Goal: Check status

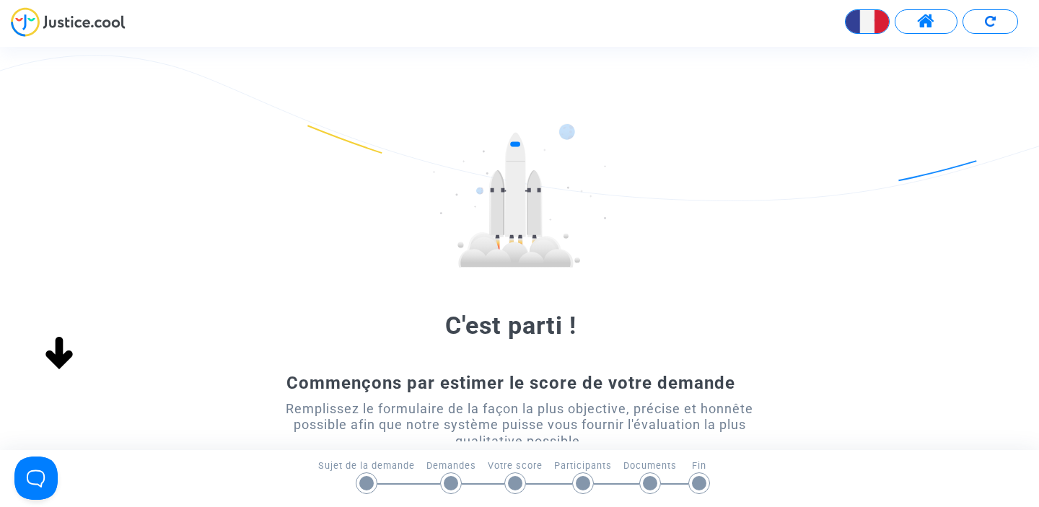
click at [927, 22] on span at bounding box center [926, 21] width 18 height 19
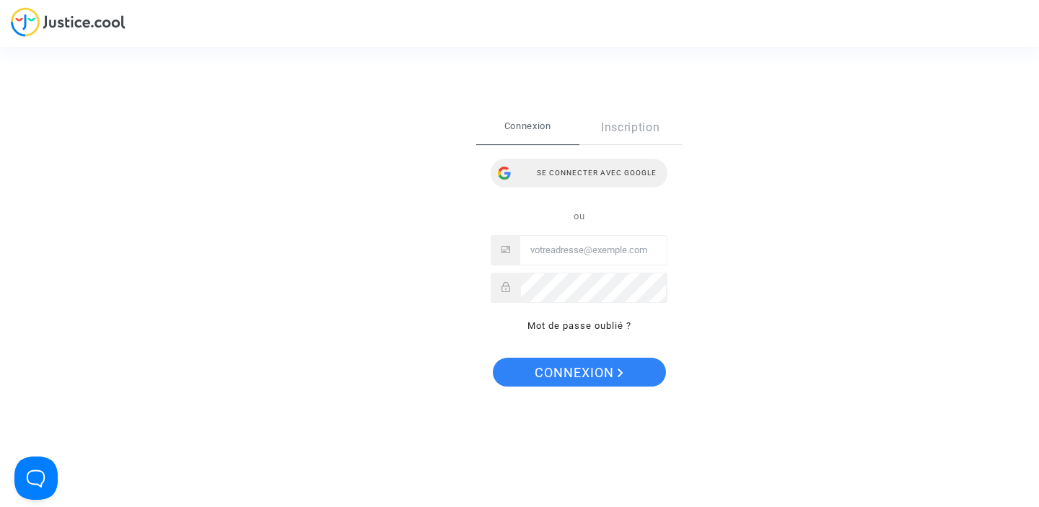
click at [586, 170] on div "Se connecter avec Google" at bounding box center [579, 173] width 177 height 29
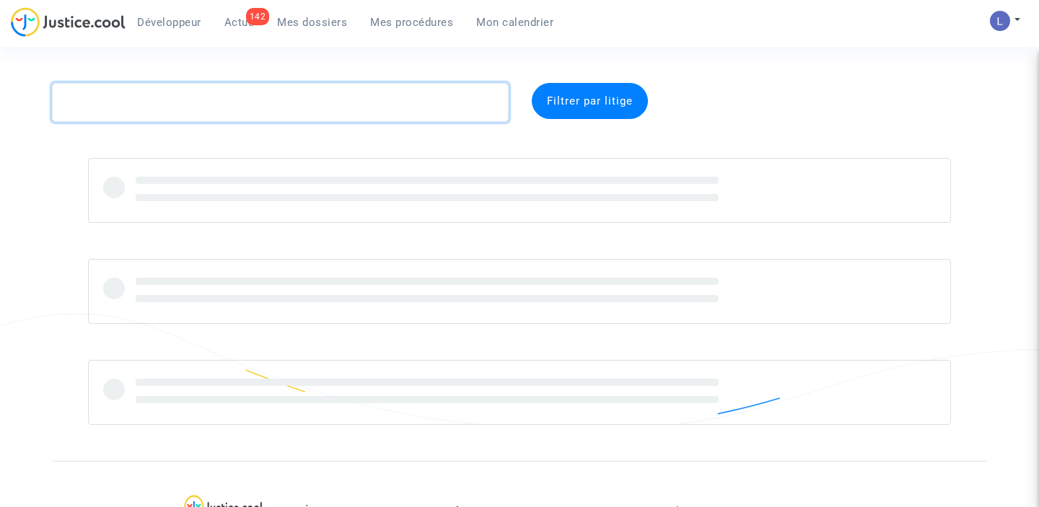
click at [286, 101] on textarea at bounding box center [280, 102] width 457 height 39
paste textarea "CFR-230808-8CVU"
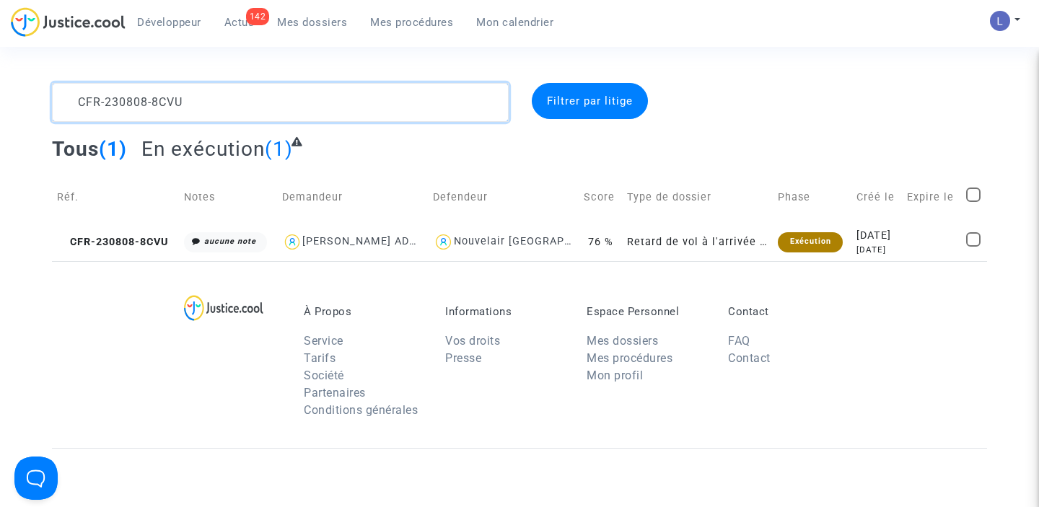
type textarea "CFR-230808-8CVU"
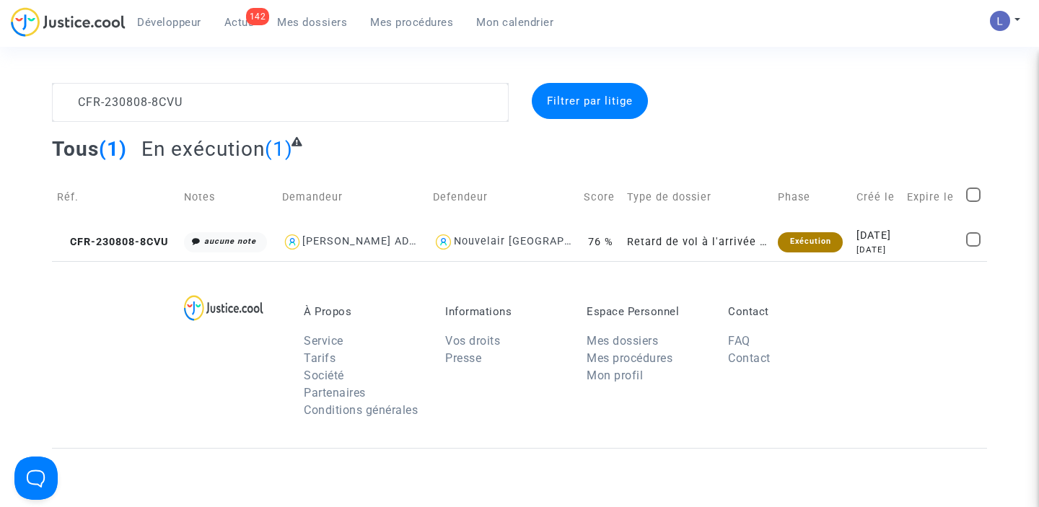
click at [563, 102] on span "Filtrer par litige" at bounding box center [590, 101] width 86 height 13
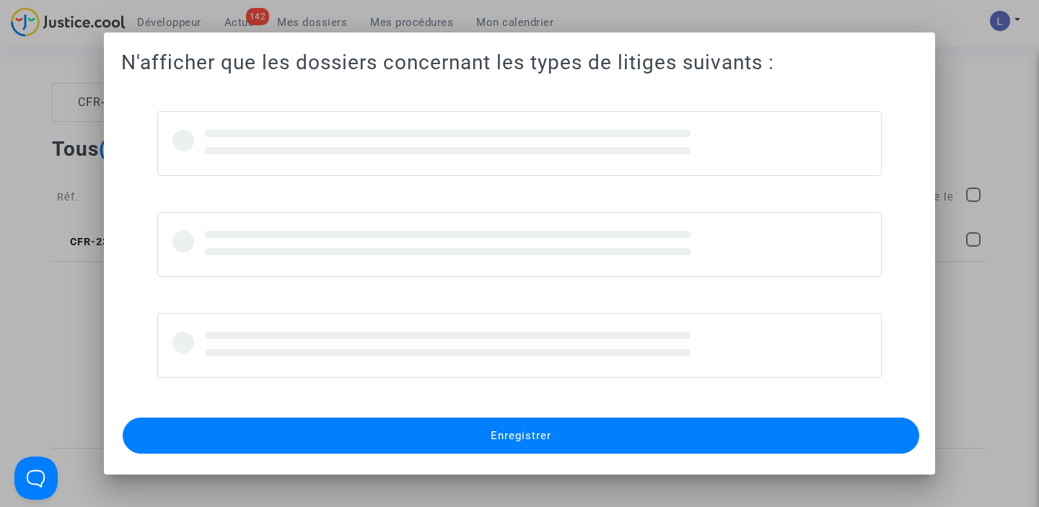
click at [18, 349] on div at bounding box center [519, 253] width 1039 height 507
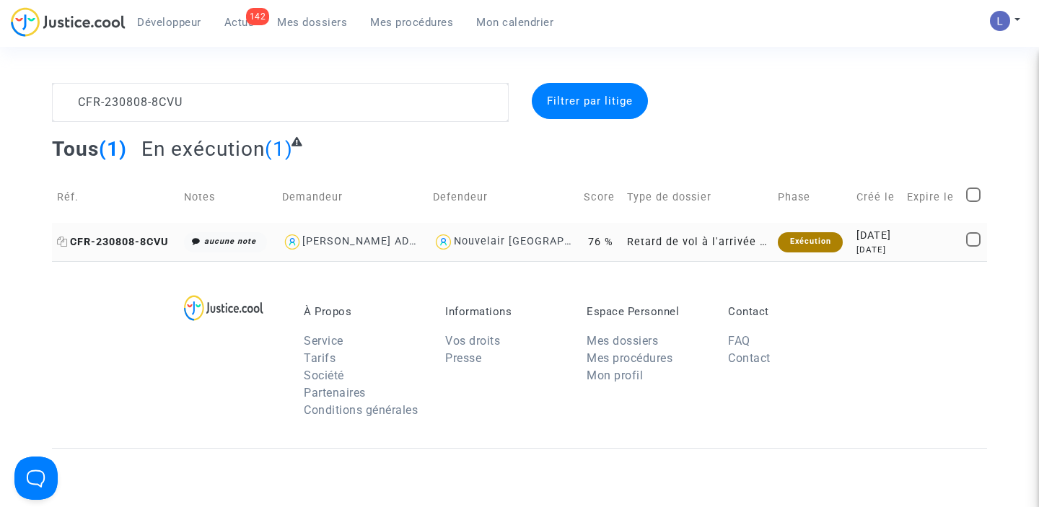
click at [118, 236] on span "CFR-230808-8CVU" at bounding box center [112, 242] width 111 height 12
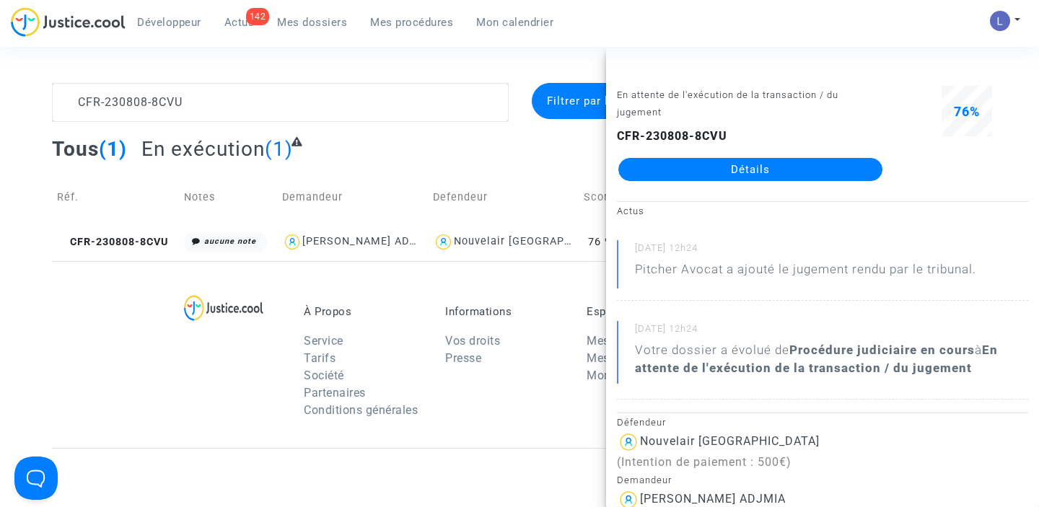
click at [724, 180] on link "Détails" at bounding box center [750, 169] width 264 height 23
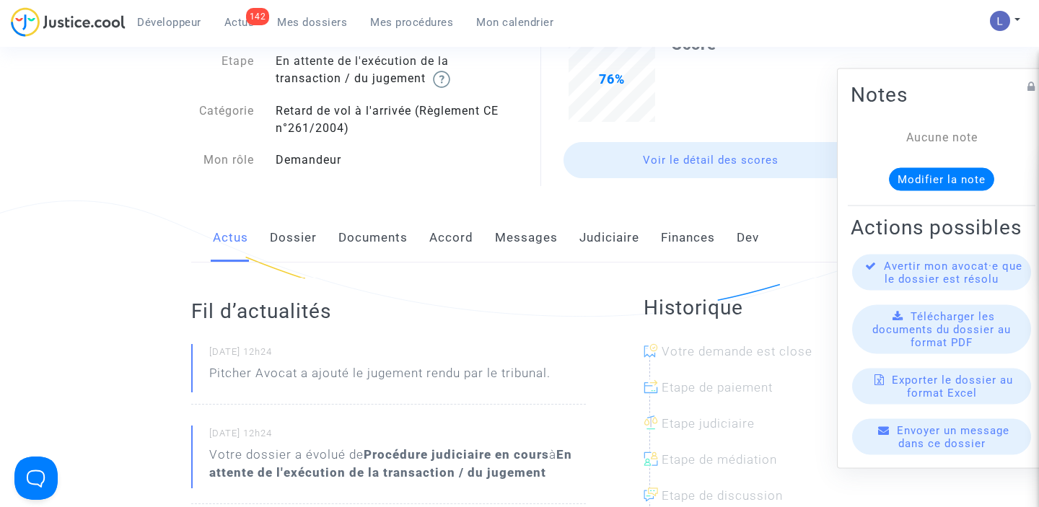
scroll to position [126, 0]
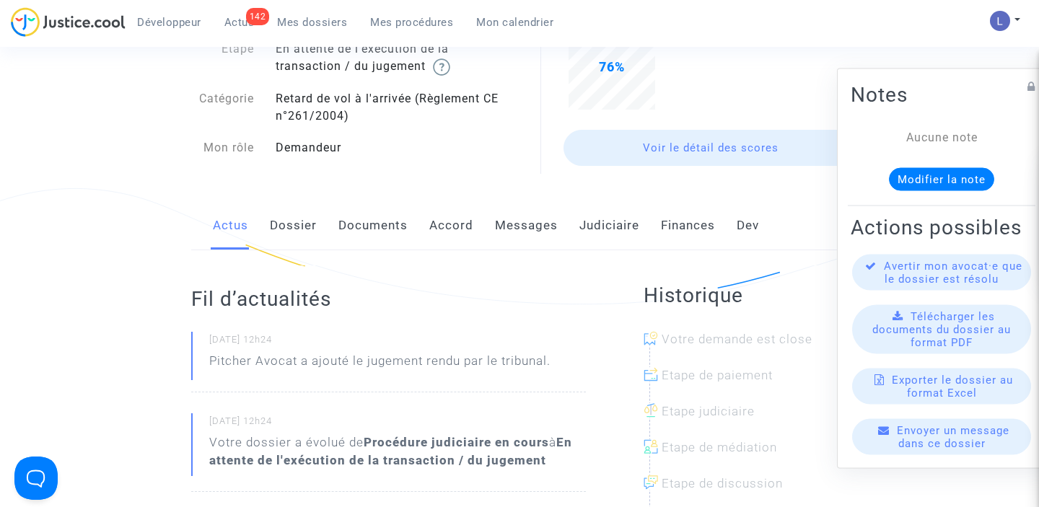
click at [591, 219] on link "Judiciaire" at bounding box center [609, 226] width 60 height 48
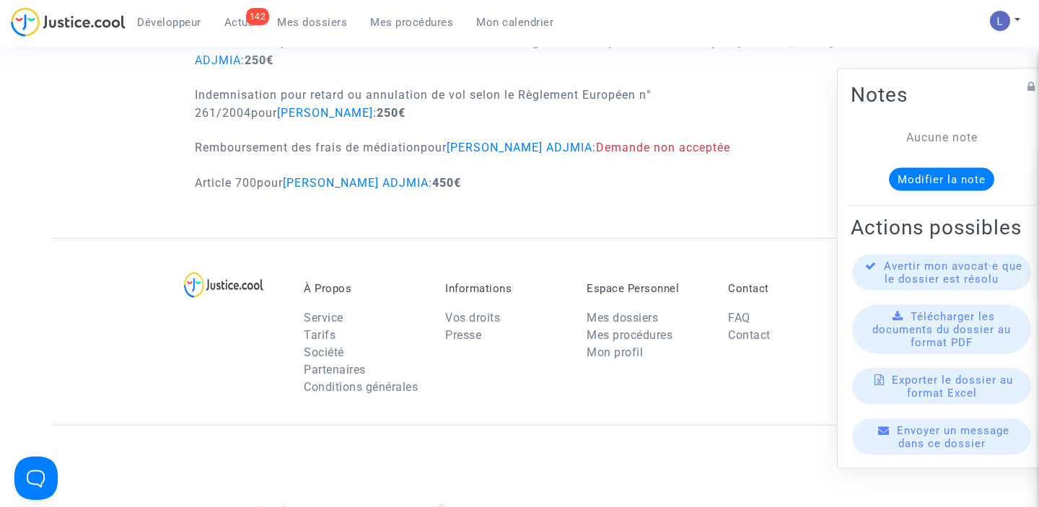
scroll to position [1138, 0]
